Goal: Task Accomplishment & Management: Manage account settings

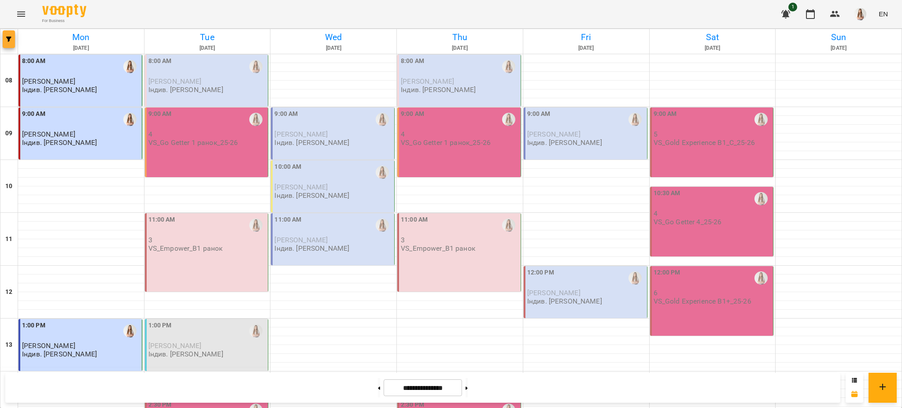
click at [10, 41] on icon "button" at bounding box center [8, 39] width 5 height 5
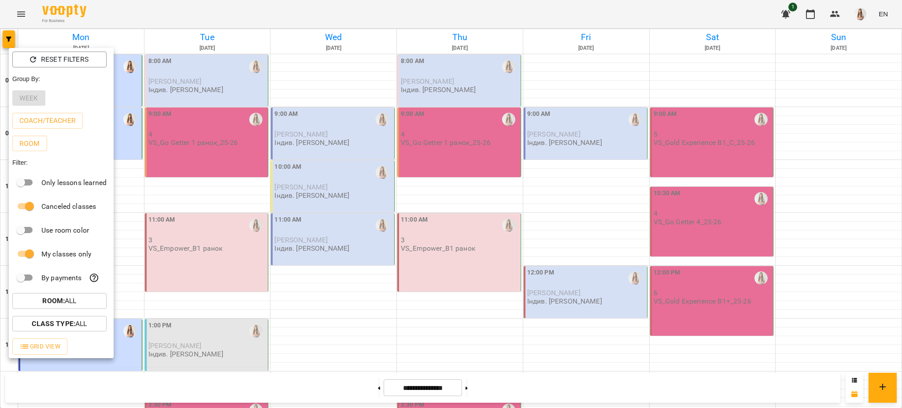
click at [233, 21] on div at bounding box center [451, 204] width 902 height 408
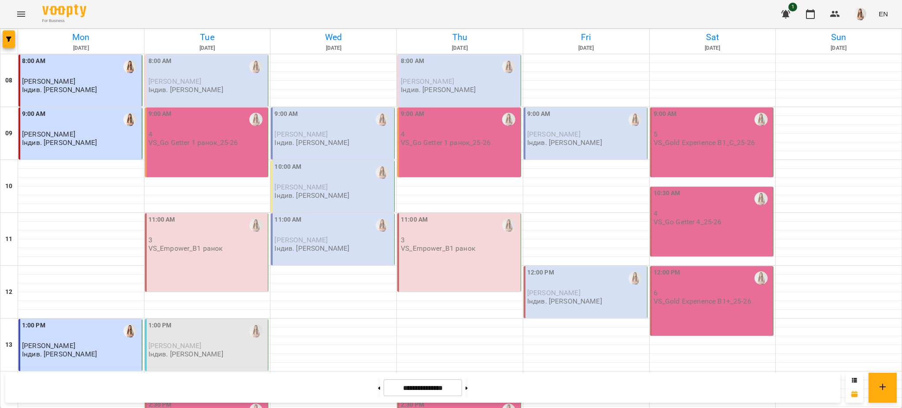
scroll to position [372, 0]
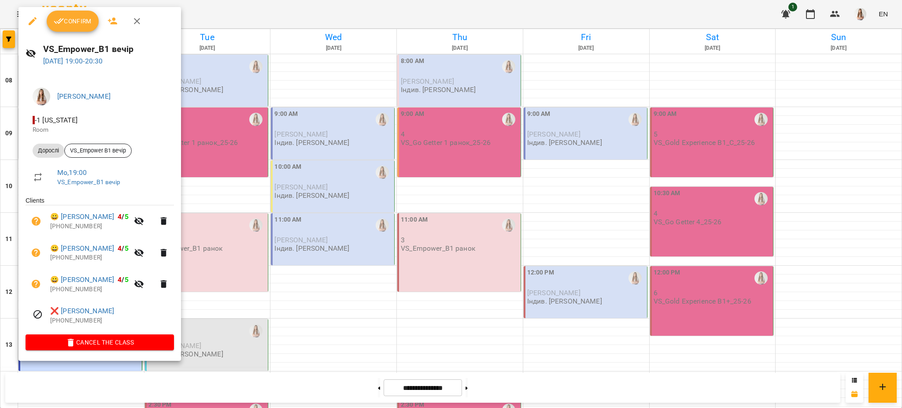
click at [65, 26] on button "Confirm" at bounding box center [73, 21] width 52 height 21
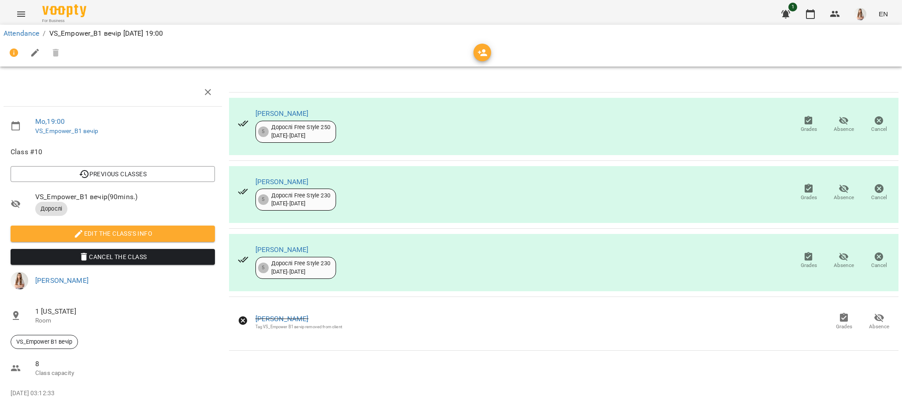
click at [826, 254] on button "Absence" at bounding box center [843, 260] width 35 height 25
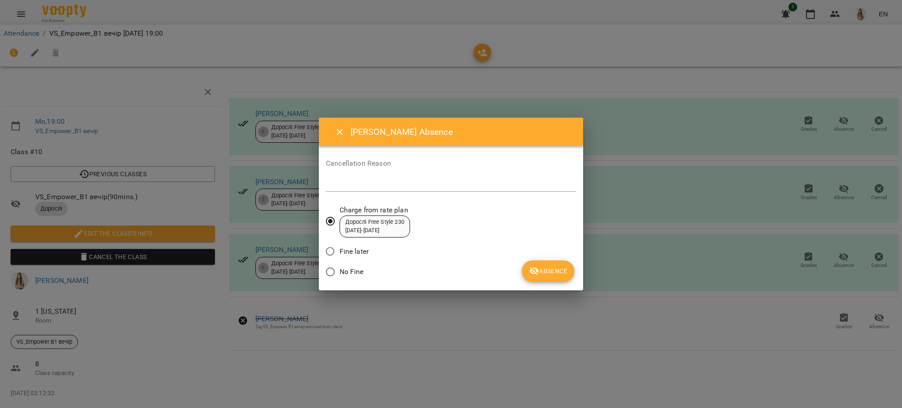
click at [559, 271] on span "Absence" at bounding box center [548, 270] width 38 height 11
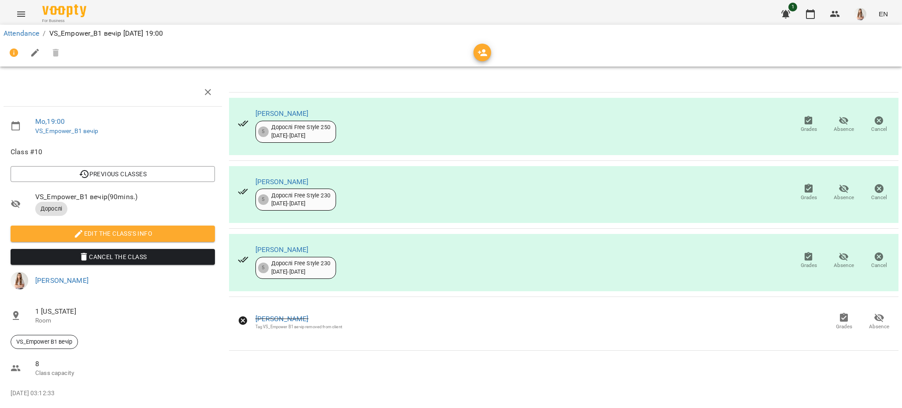
click at [33, 54] on icon "button" at bounding box center [35, 53] width 8 height 8
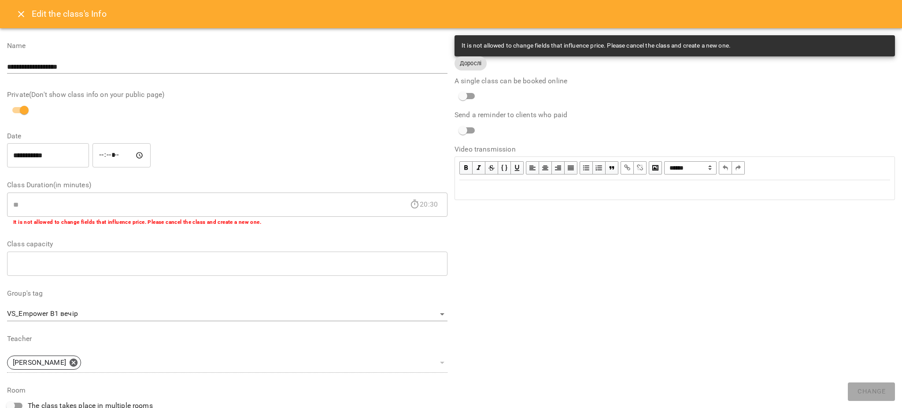
click at [581, 191] on div "Edit text" at bounding box center [674, 189] width 431 height 11
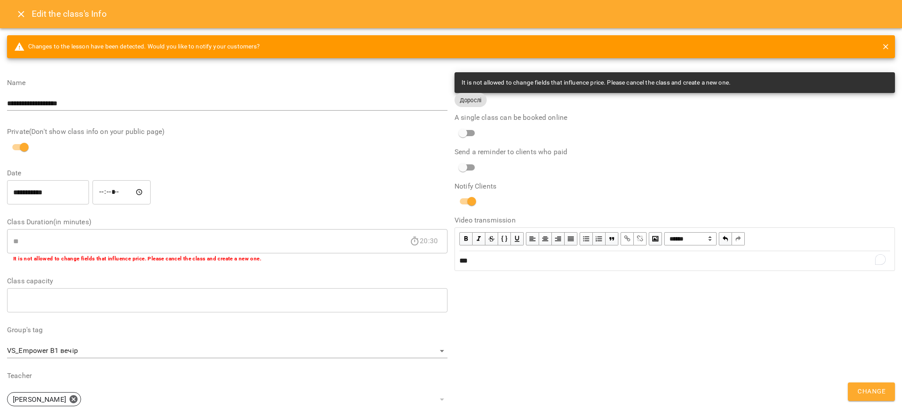
click at [851, 390] on button "Change" at bounding box center [870, 391] width 47 height 18
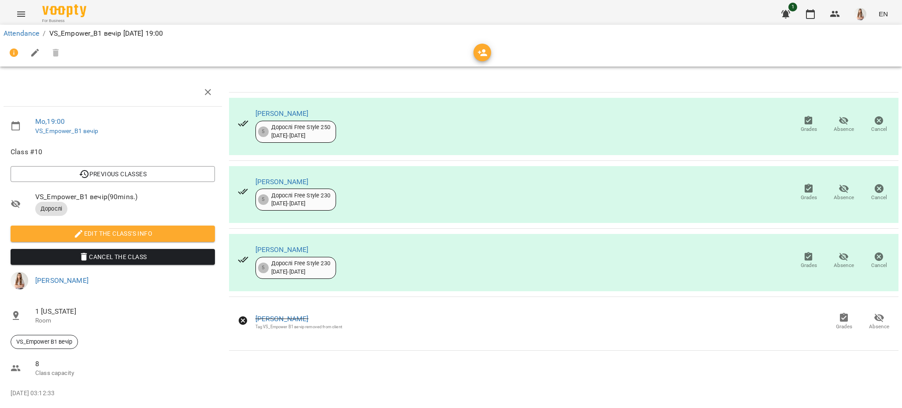
click at [16, 7] on button "Menu" at bounding box center [21, 14] width 21 height 21
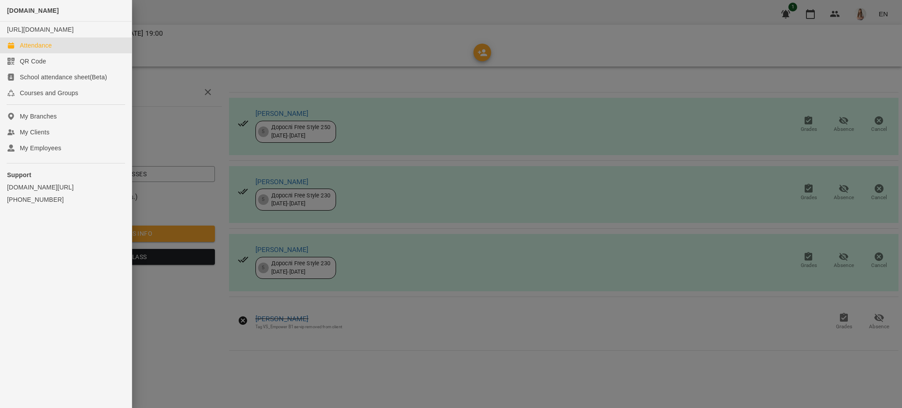
click at [47, 50] on div "Attendance" at bounding box center [36, 45] width 32 height 9
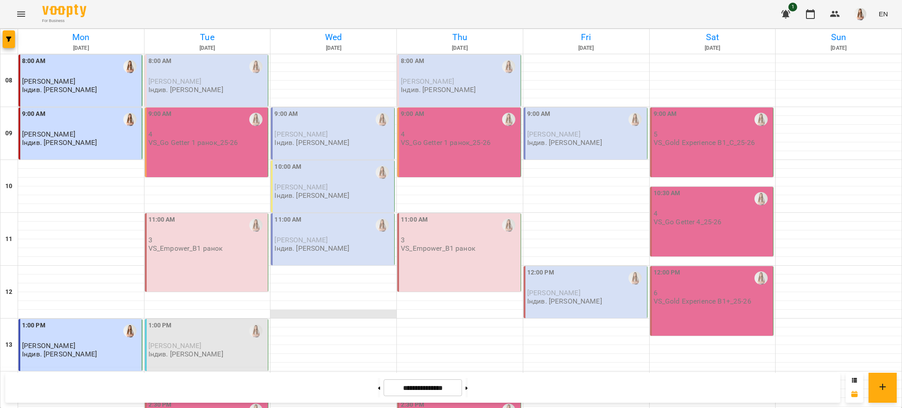
scroll to position [372, 0]
click at [11, 41] on icon "button" at bounding box center [8, 39] width 5 height 5
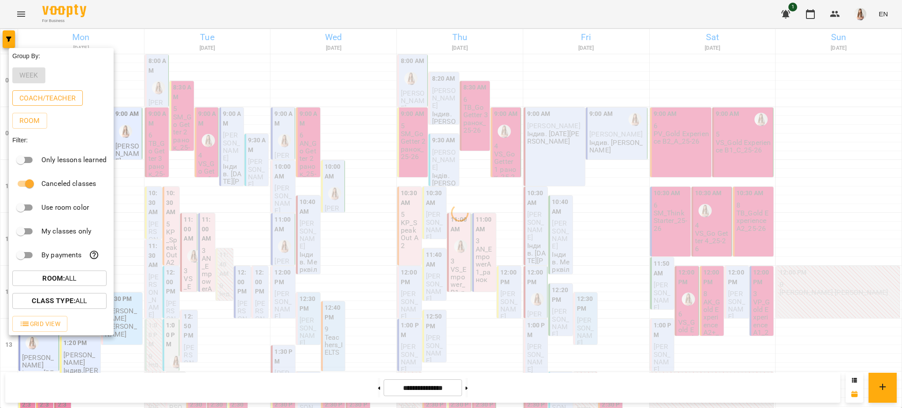
click at [43, 95] on p "Coach/Teacher" at bounding box center [47, 98] width 56 height 11
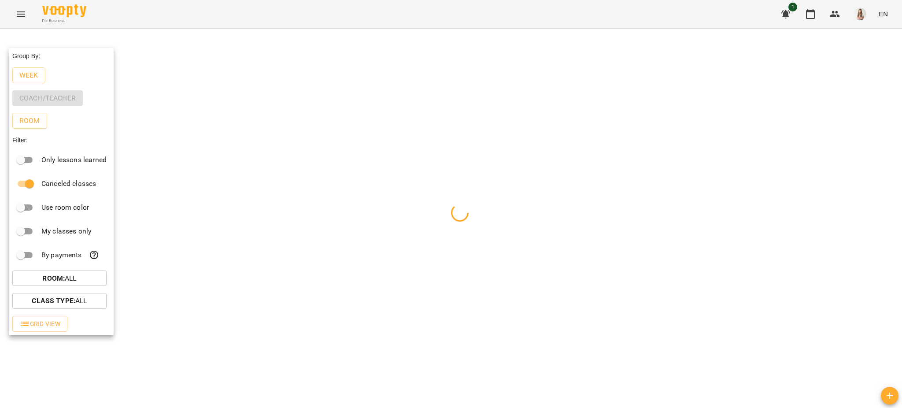
click at [166, 15] on div at bounding box center [451, 204] width 902 height 408
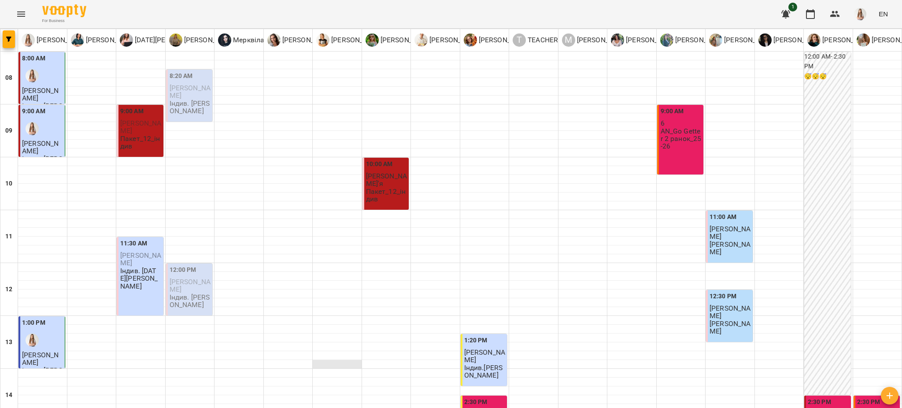
scroll to position [0, 0]
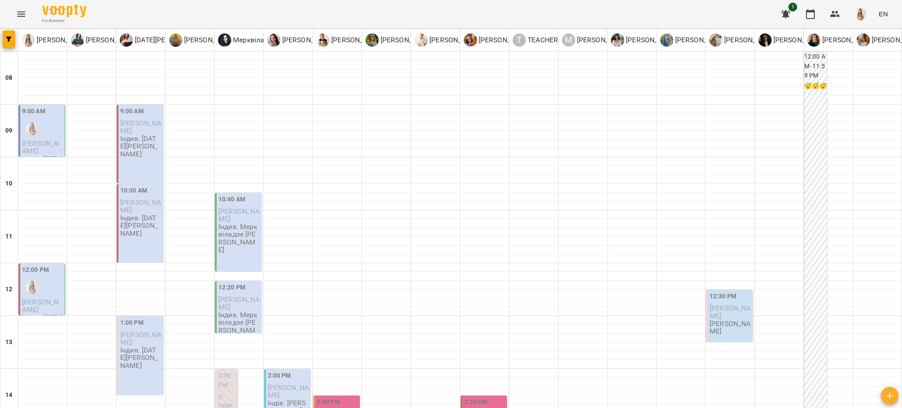
scroll to position [271, 0]
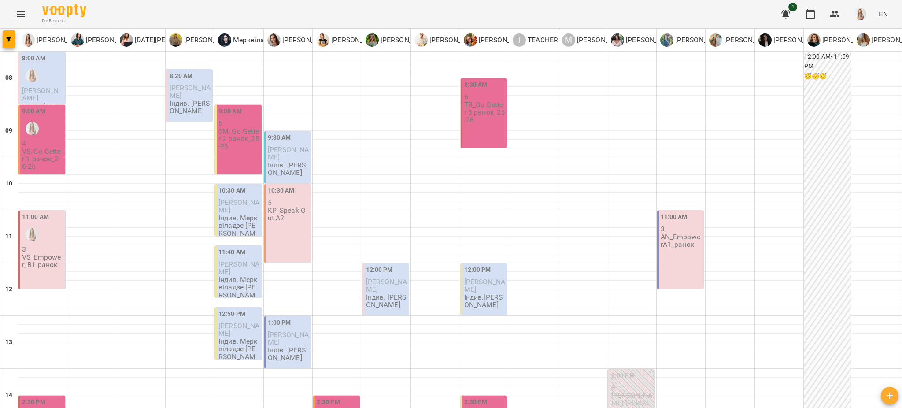
scroll to position [389, 0]
